Goal: Information Seeking & Learning: Learn about a topic

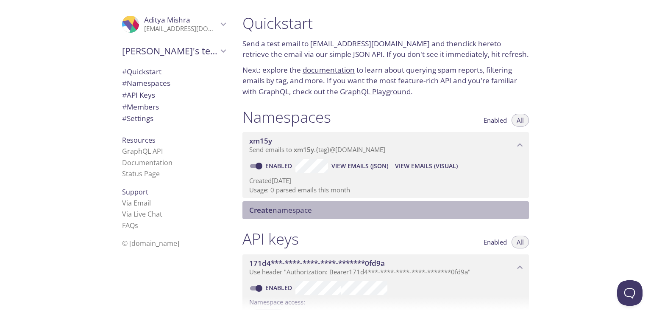
click at [297, 210] on span "Create namespace" at bounding box center [280, 210] width 63 height 10
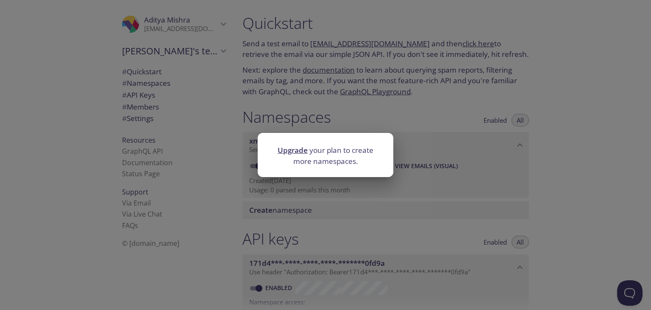
click at [296, 151] on link "Upgrade" at bounding box center [293, 150] width 30 height 10
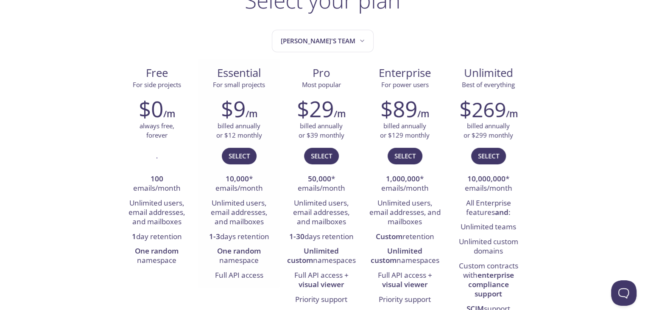
scroll to position [75, 0]
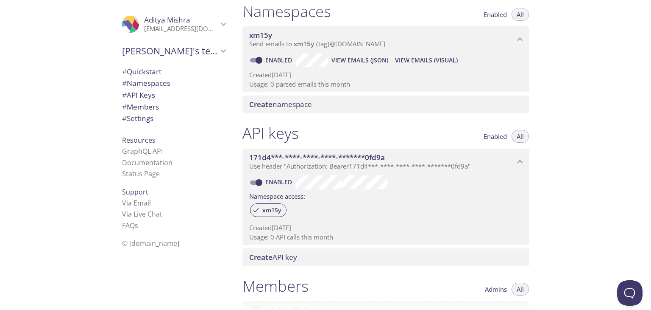
scroll to position [107, 0]
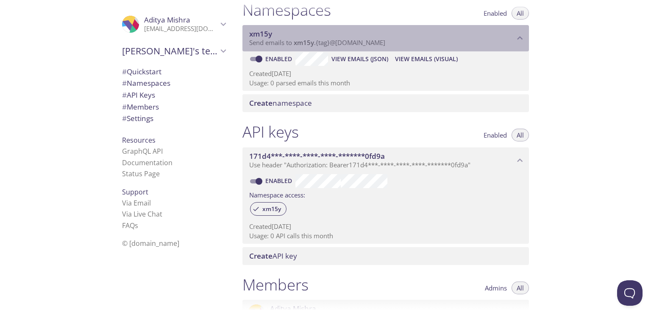
click at [325, 44] on span "Send emails to xm15y . {tag} @[DOMAIN_NAME]" at bounding box center [317, 42] width 136 height 8
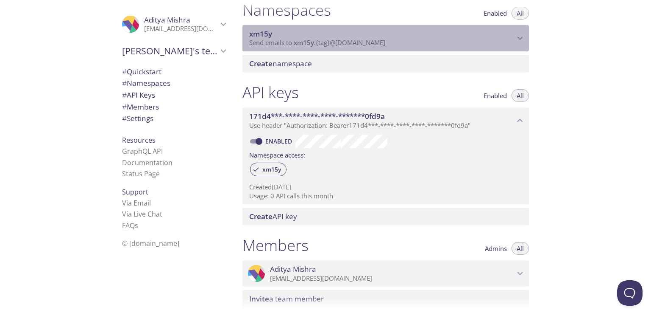
click at [325, 44] on span "Send emails to xm15y . {tag} @[DOMAIN_NAME]" at bounding box center [317, 42] width 136 height 8
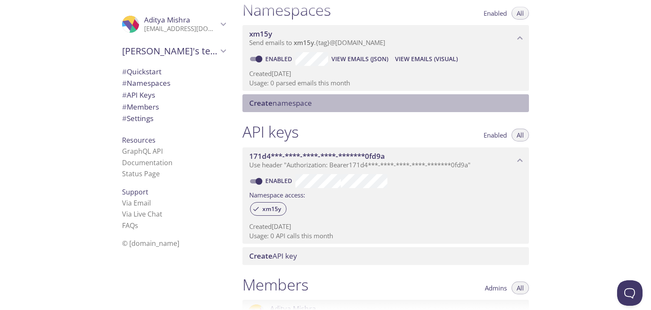
click at [287, 102] on span "Create namespace" at bounding box center [280, 103] width 63 height 10
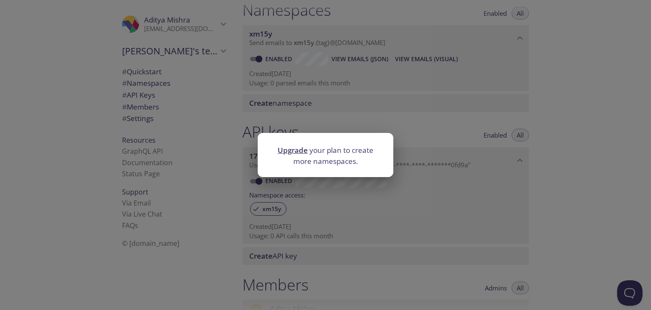
click at [349, 123] on div "Upgrade your plan to create more namespaces." at bounding box center [325, 155] width 651 height 310
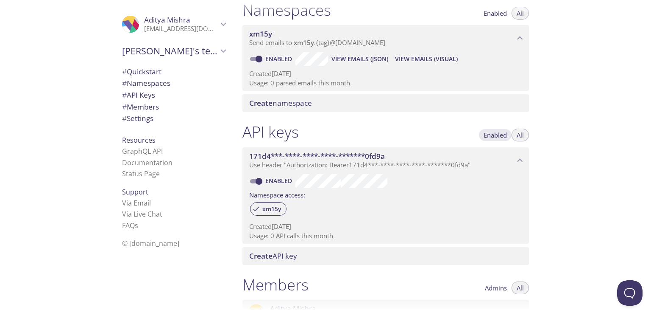
click at [493, 135] on span "Enabled" at bounding box center [495, 135] width 23 height 0
click at [521, 135] on span "All" at bounding box center [520, 135] width 7 height 0
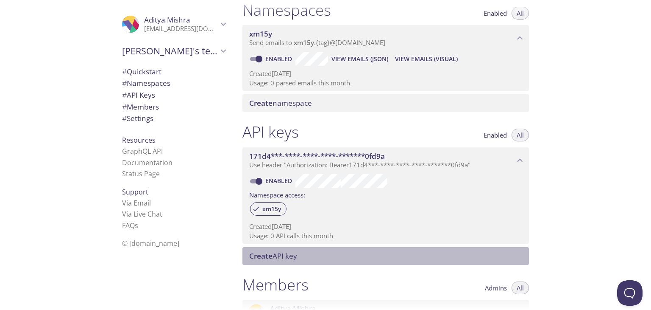
click at [373, 258] on span "Create API key" at bounding box center [387, 255] width 277 height 9
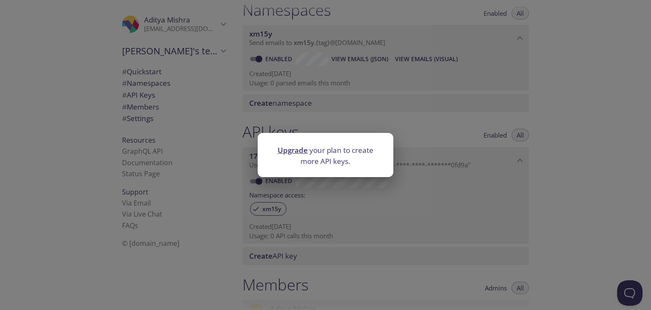
click at [380, 159] on p "Upgrade your plan to create more API keys." at bounding box center [325, 156] width 115 height 22
click at [398, 182] on div "Upgrade your plan to create more API keys." at bounding box center [325, 155] width 651 height 310
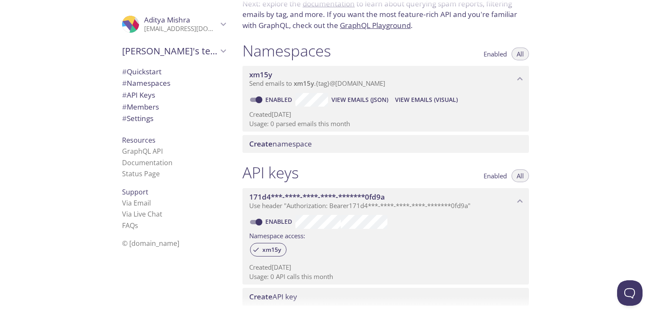
scroll to position [57, 0]
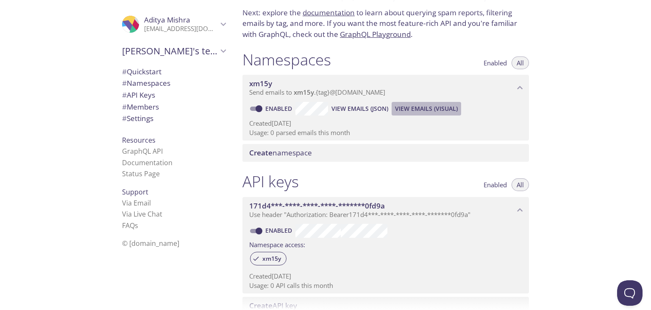
click at [422, 112] on span "View Emails (Visual)" at bounding box center [426, 108] width 63 height 10
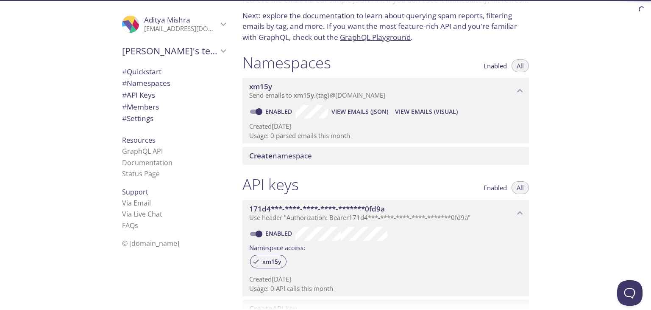
scroll to position [50, 0]
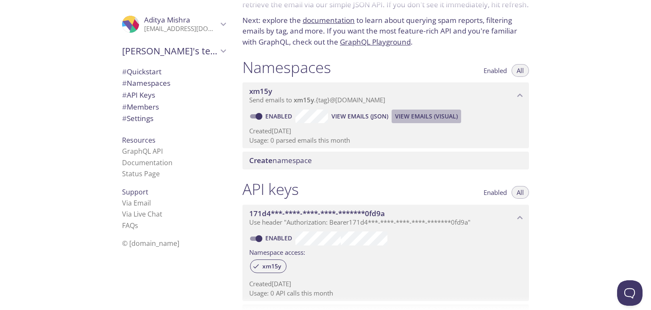
click at [422, 119] on span "View Emails (Visual)" at bounding box center [426, 116] width 63 height 10
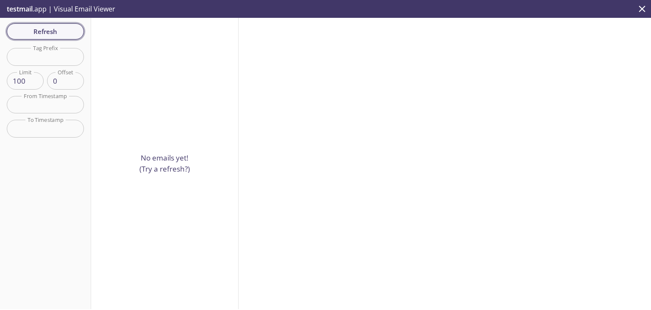
click at [56, 31] on span "Refresh" at bounding box center [46, 31] width 64 height 11
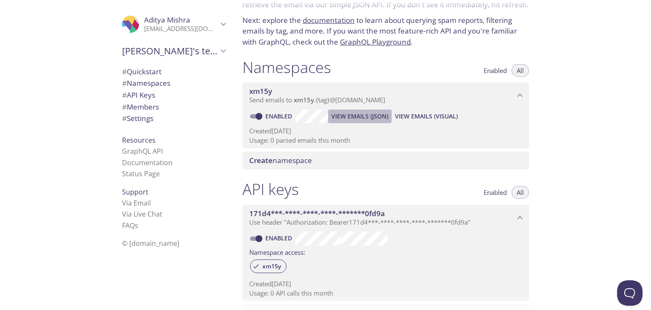
click at [370, 113] on span "View Emails (JSON)" at bounding box center [360, 116] width 57 height 10
click at [410, 111] on span "View Emails (Visual)" at bounding box center [426, 116] width 63 height 10
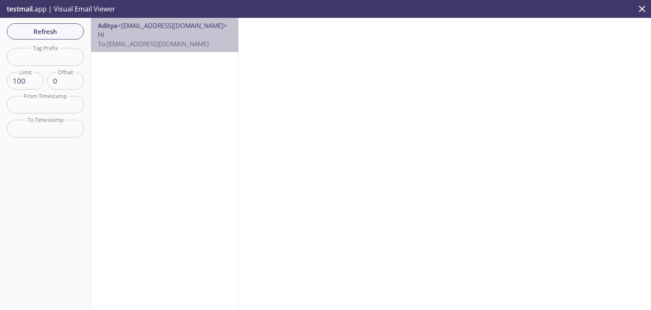
click at [186, 46] on span "To: [EMAIL_ADDRESS][DOMAIN_NAME]" at bounding box center [153, 43] width 111 height 8
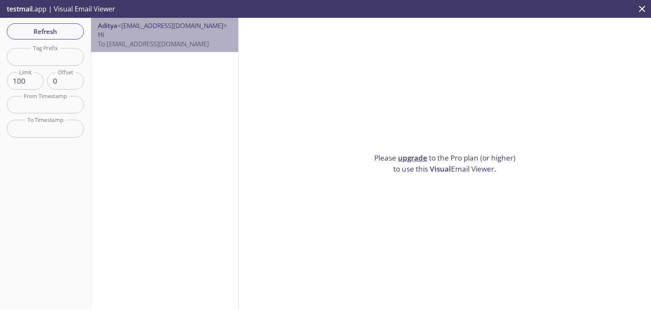
click at [202, 43] on span "To: [EMAIL_ADDRESS][DOMAIN_NAME]" at bounding box center [153, 43] width 111 height 8
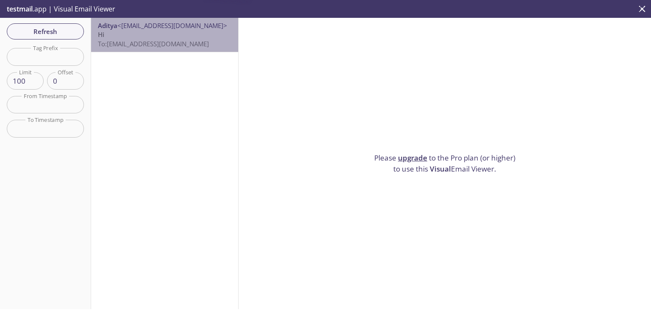
click at [202, 43] on span "To: [EMAIL_ADDRESS][DOMAIN_NAME]" at bounding box center [153, 43] width 111 height 8
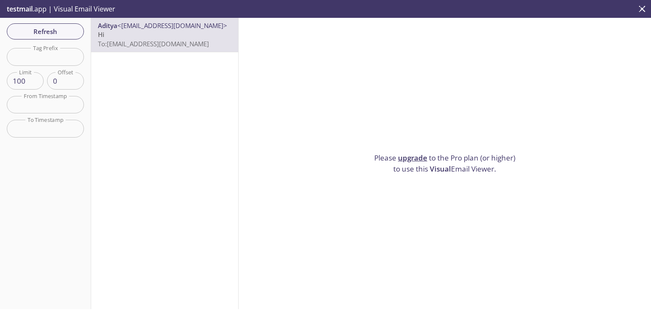
click at [202, 43] on span "To: [EMAIL_ADDRESS][DOMAIN_NAME]" at bounding box center [153, 43] width 111 height 8
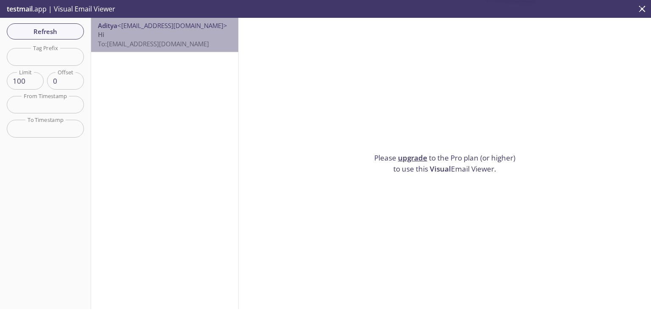
click at [202, 43] on span "To: [EMAIL_ADDRESS][DOMAIN_NAME]" at bounding box center [153, 43] width 111 height 8
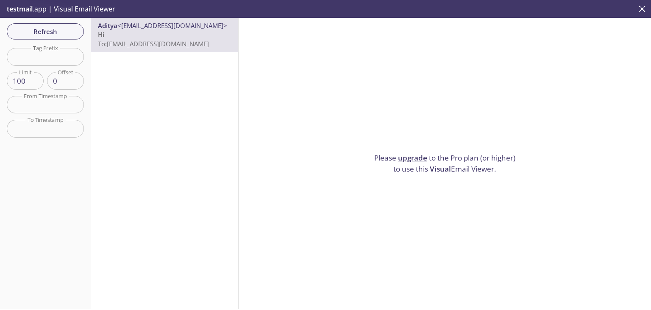
click at [202, 43] on span "To: [EMAIL_ADDRESS][DOMAIN_NAME]" at bounding box center [153, 43] width 111 height 8
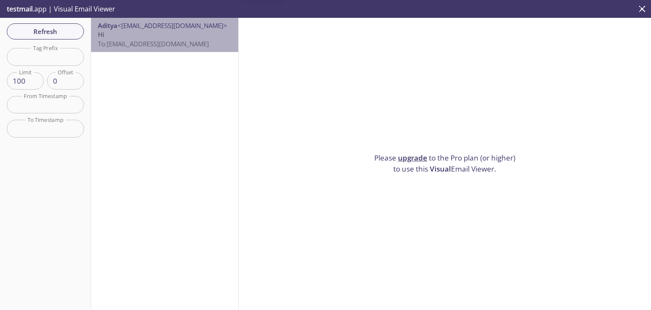
click at [202, 43] on span "To: [EMAIL_ADDRESS][DOMAIN_NAME]" at bounding box center [153, 43] width 111 height 8
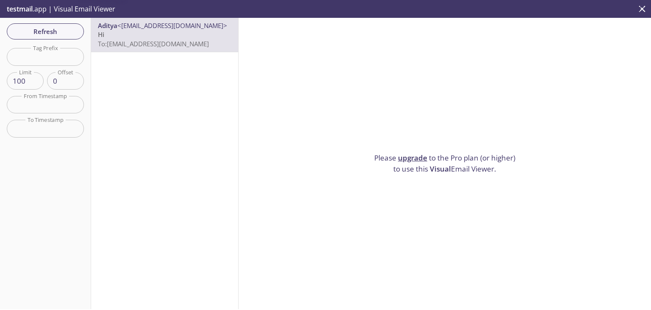
click at [202, 43] on span "To: [EMAIL_ADDRESS][DOMAIN_NAME]" at bounding box center [153, 43] width 111 height 8
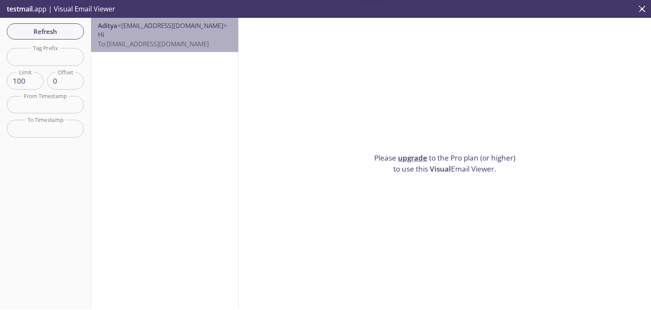
click at [202, 43] on span "To: [EMAIL_ADDRESS][DOMAIN_NAME]" at bounding box center [153, 43] width 111 height 8
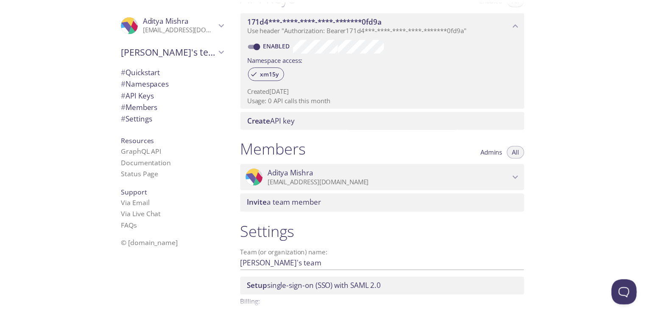
scroll to position [294, 0]
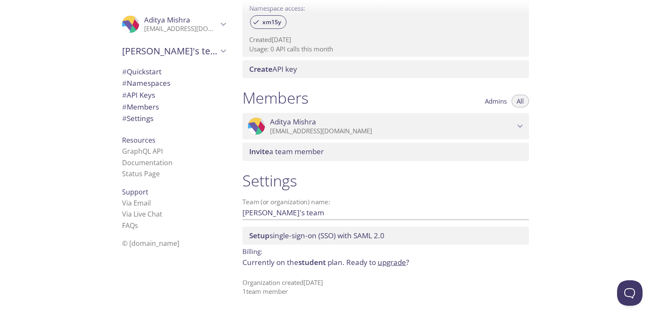
click at [324, 260] on span "student" at bounding box center [313, 262] width 28 height 10
click at [317, 261] on span "student" at bounding box center [313, 262] width 28 height 10
click at [387, 261] on link "upgrade" at bounding box center [392, 262] width 28 height 10
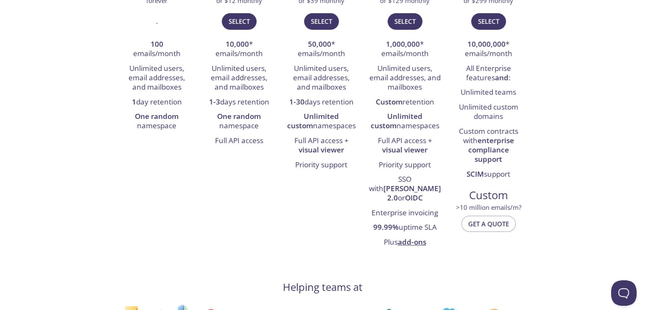
scroll to position [240, 0]
